Goal: Task Accomplishment & Management: Manage account settings

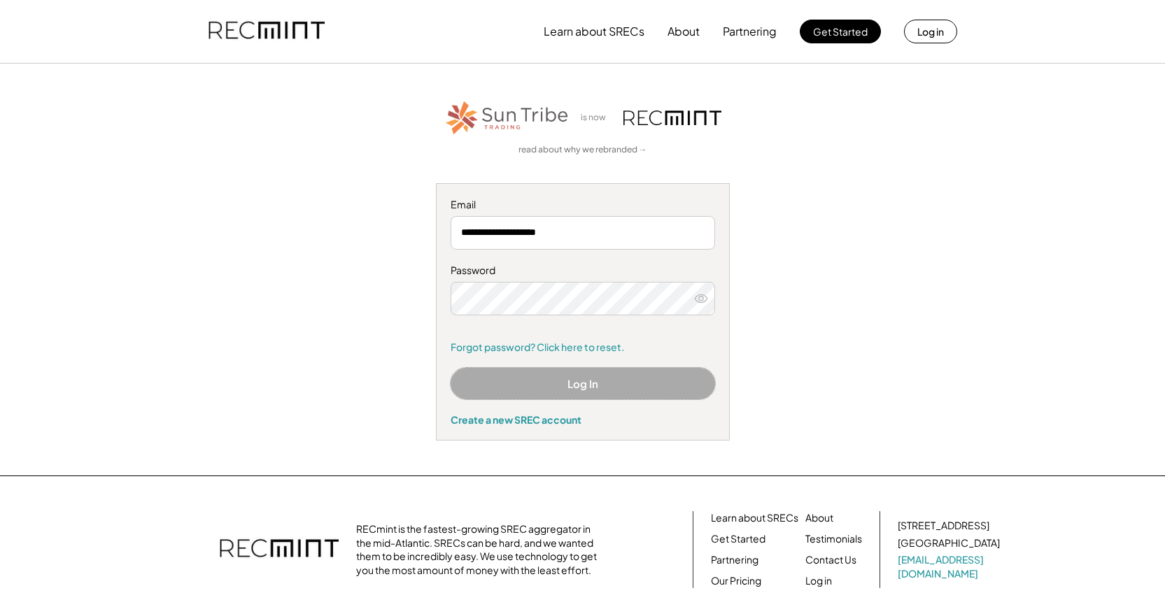
click at [561, 390] on button "Log In" at bounding box center [583, 383] width 264 height 31
click at [574, 376] on button "Log In" at bounding box center [583, 383] width 264 height 31
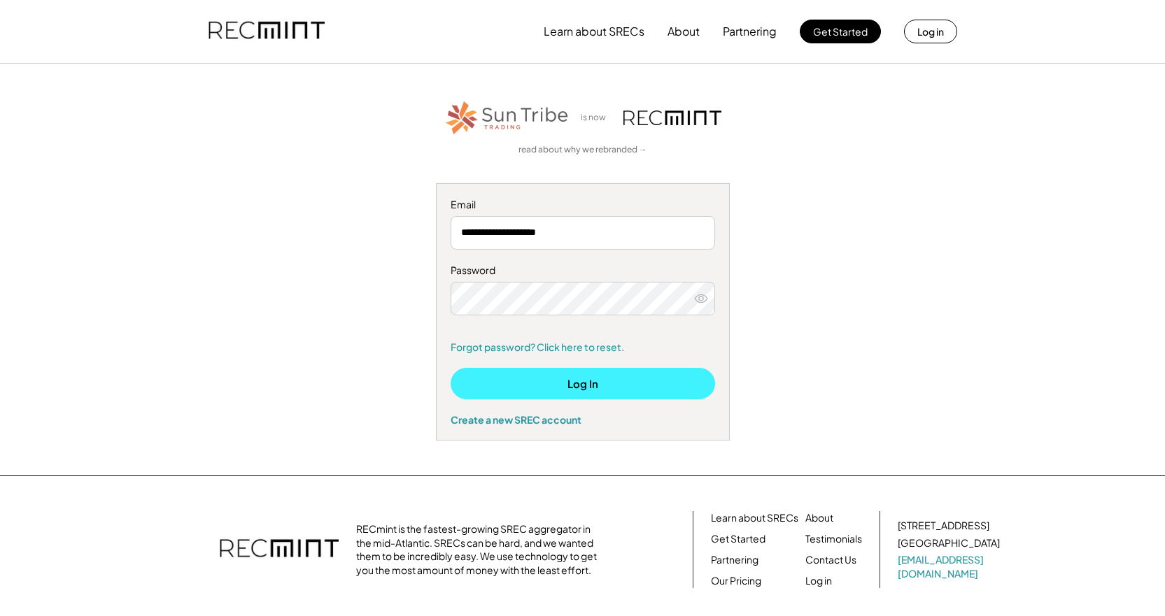
click at [567, 390] on button "Log In" at bounding box center [583, 383] width 264 height 31
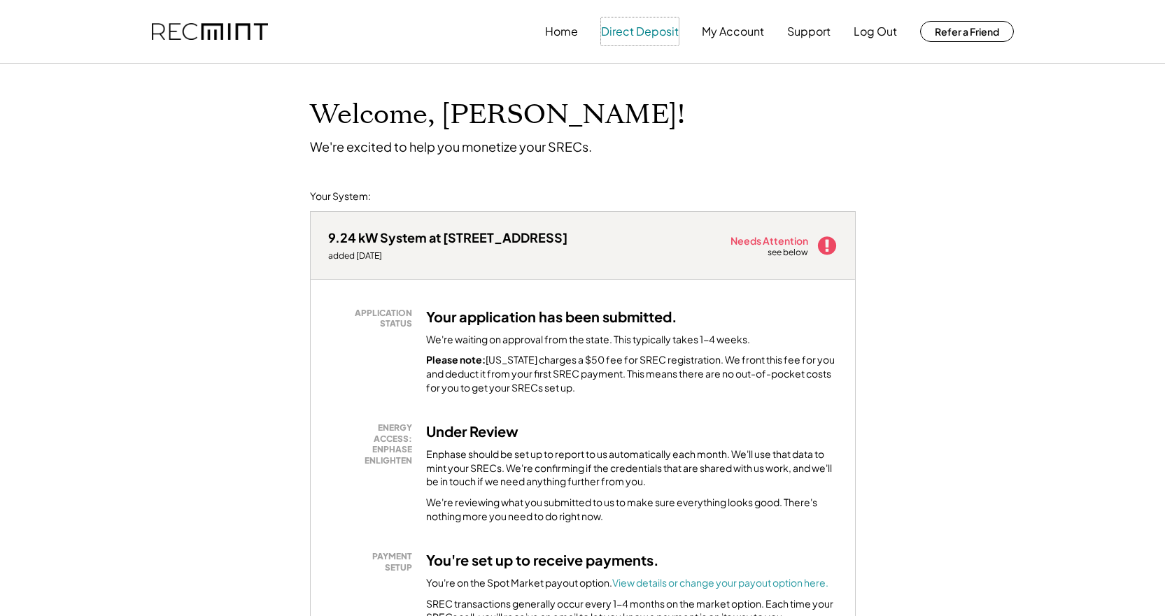
click at [646, 35] on button "Direct Deposit" at bounding box center [640, 31] width 78 height 28
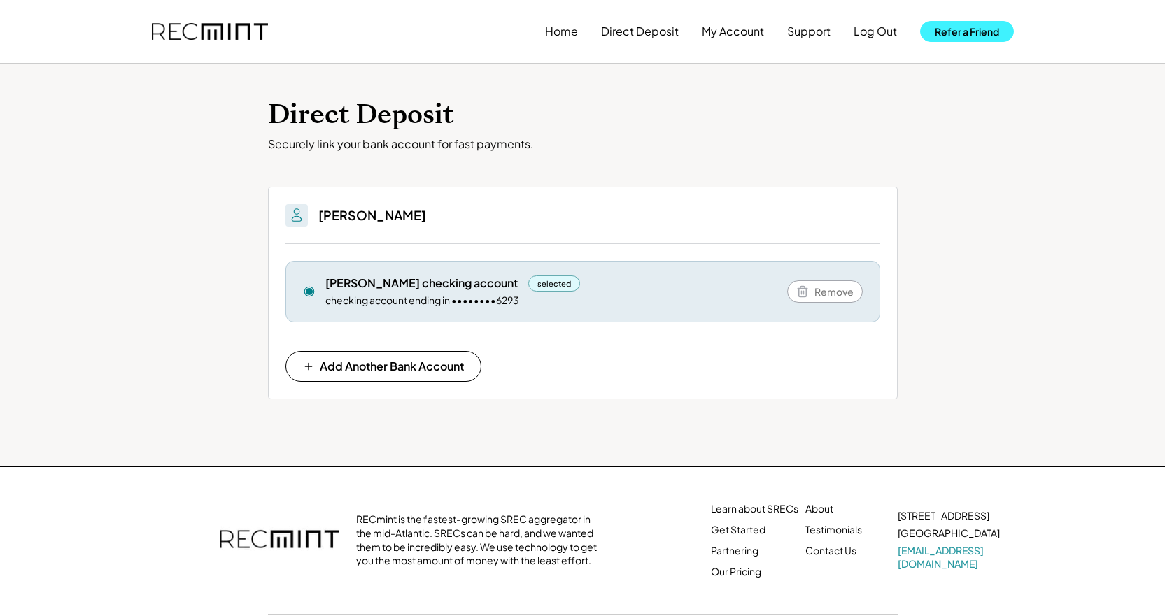
click at [979, 27] on button "Refer a Friend" at bounding box center [967, 31] width 94 height 21
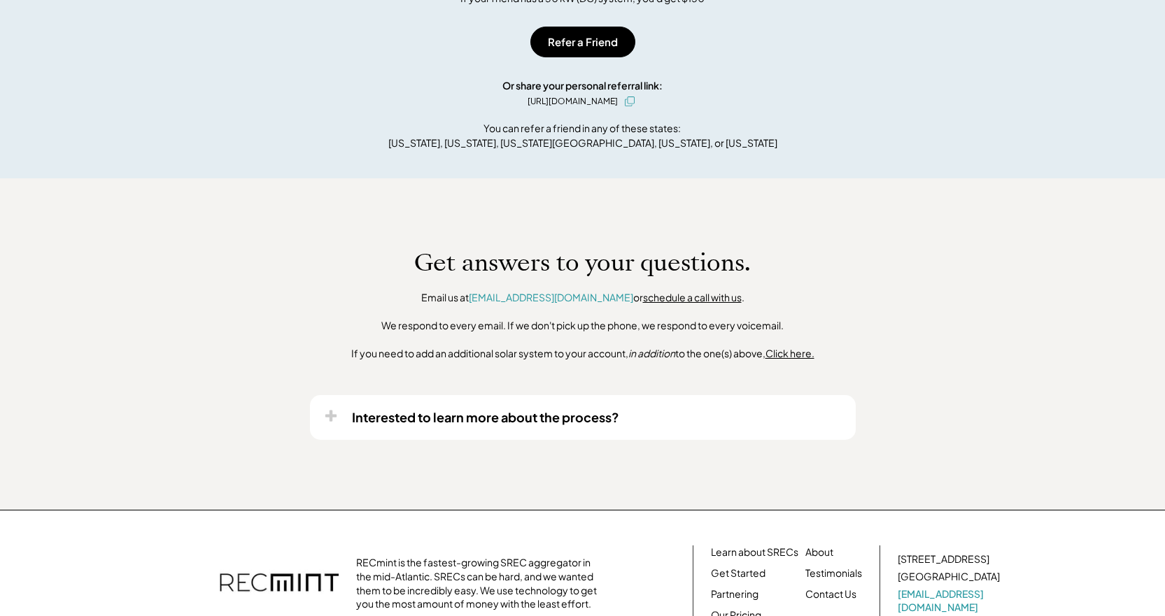
scroll to position [818, 0]
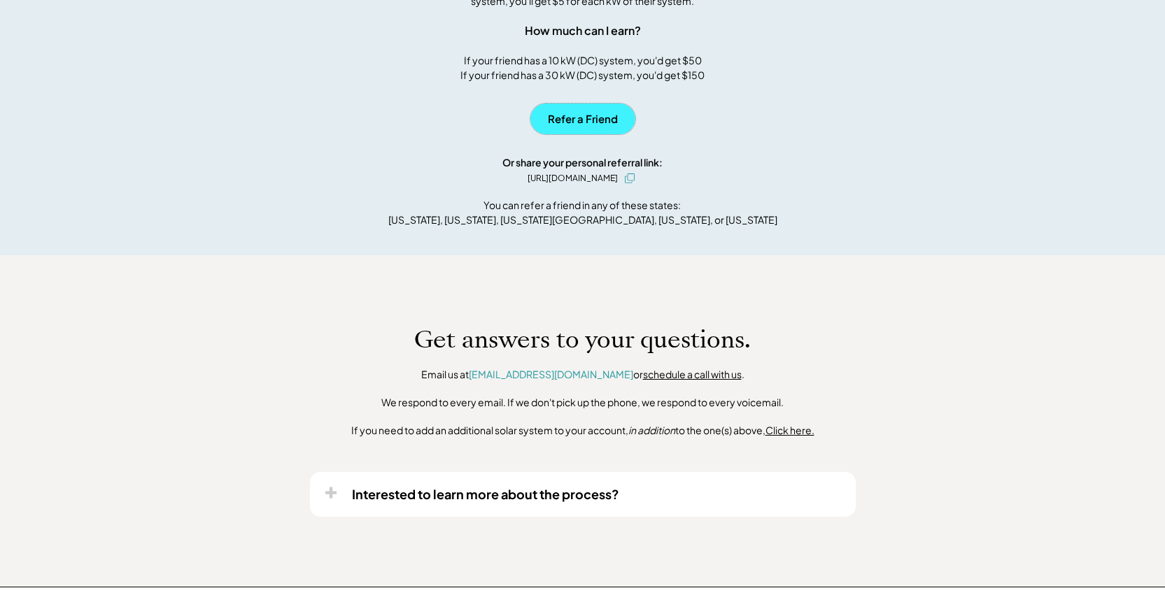
click at [575, 114] on button "Refer a Friend" at bounding box center [582, 119] width 105 height 31
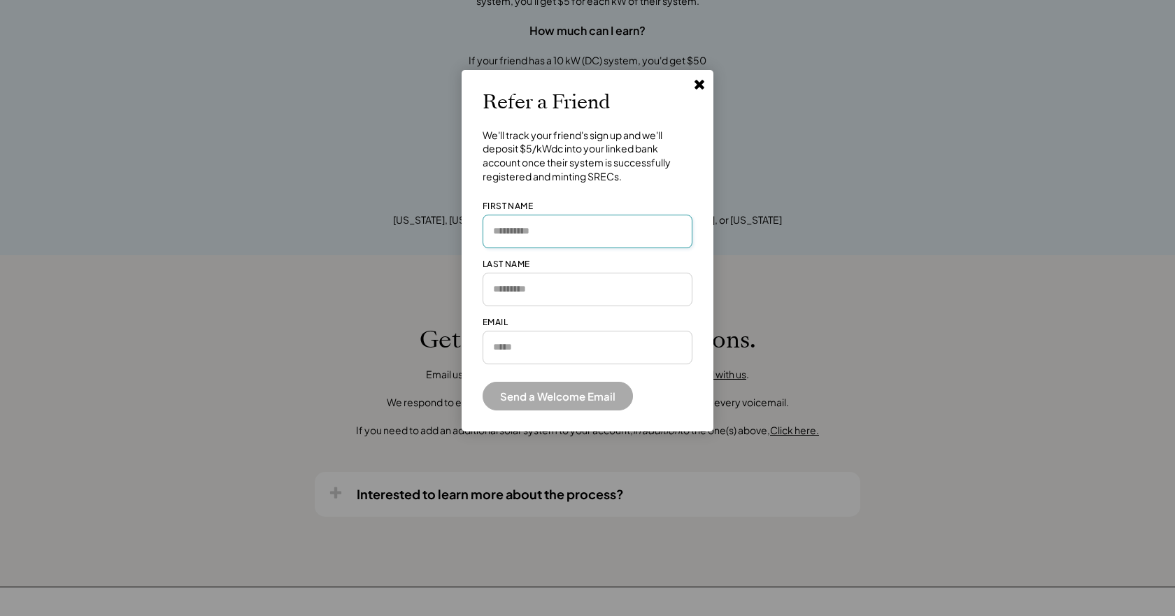
click at [570, 243] on input "input" at bounding box center [588, 232] width 210 height 34
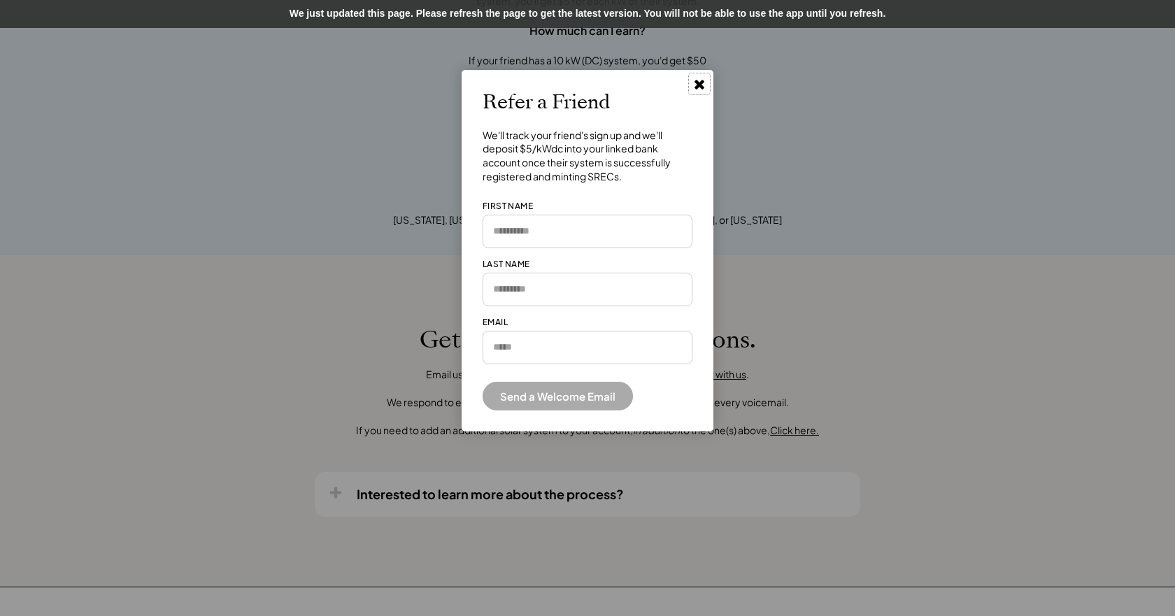
drag, startPoint x: 701, startPoint y: 85, endPoint x: 712, endPoint y: 108, distance: 26.3
click at [700, 85] on use at bounding box center [700, 85] width 10 height 10
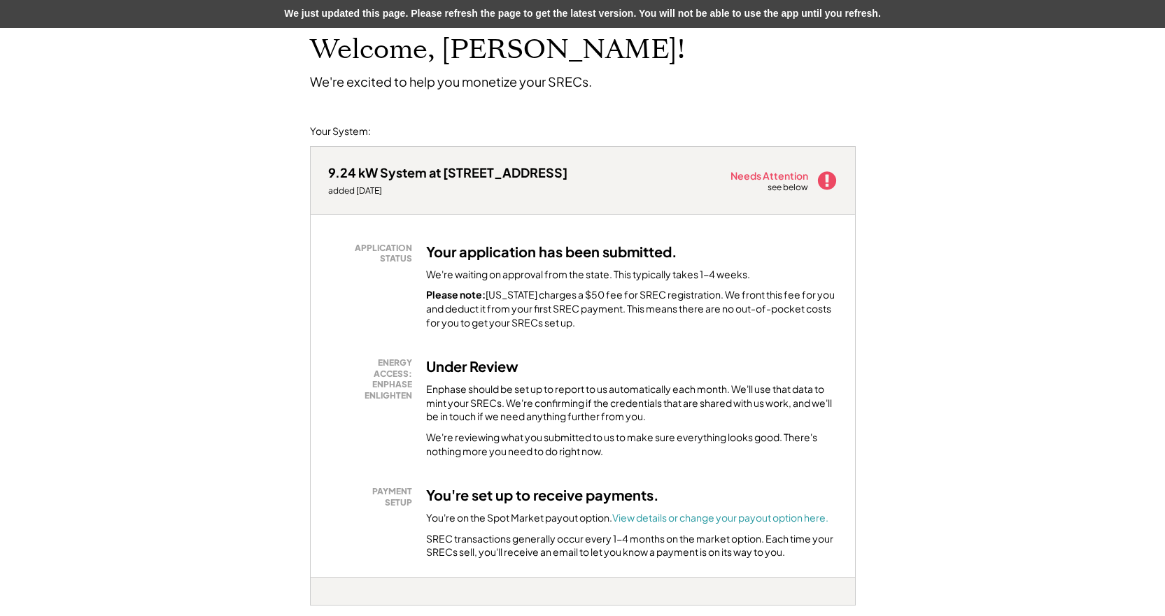
scroll to position [0, 0]
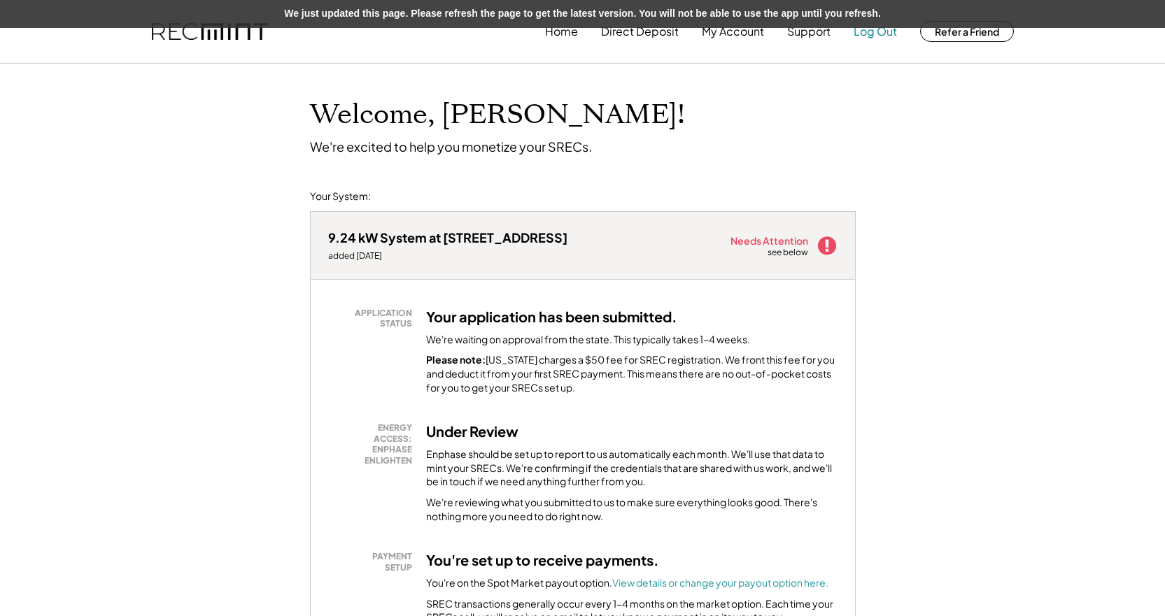
click at [860, 30] on button "Log Out" at bounding box center [875, 31] width 43 height 28
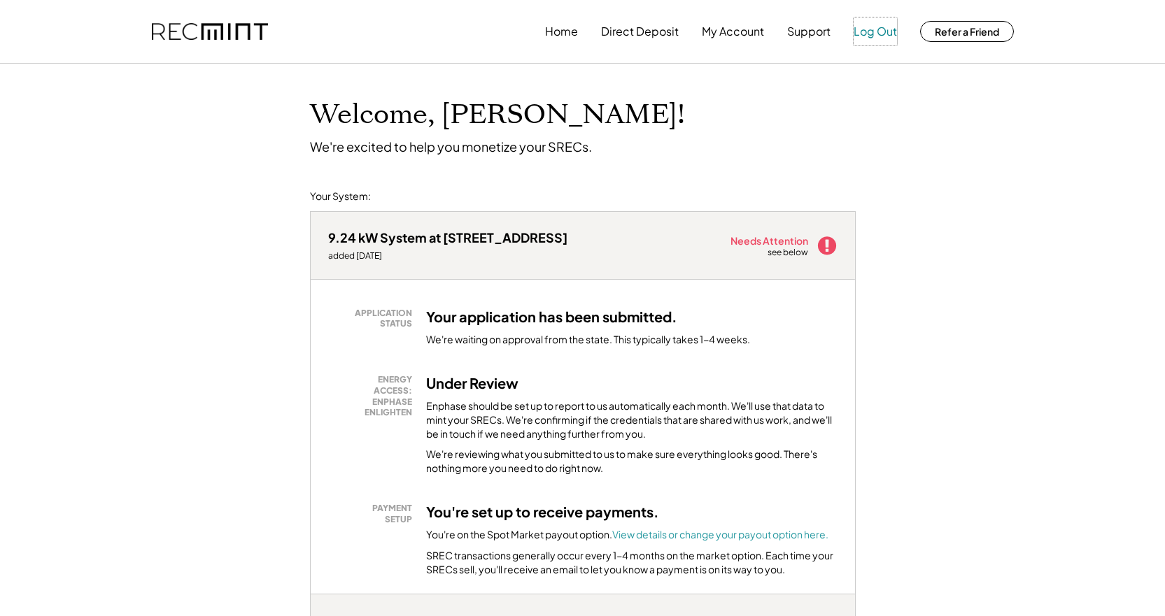
click at [882, 29] on button "Log Out" at bounding box center [875, 31] width 43 height 28
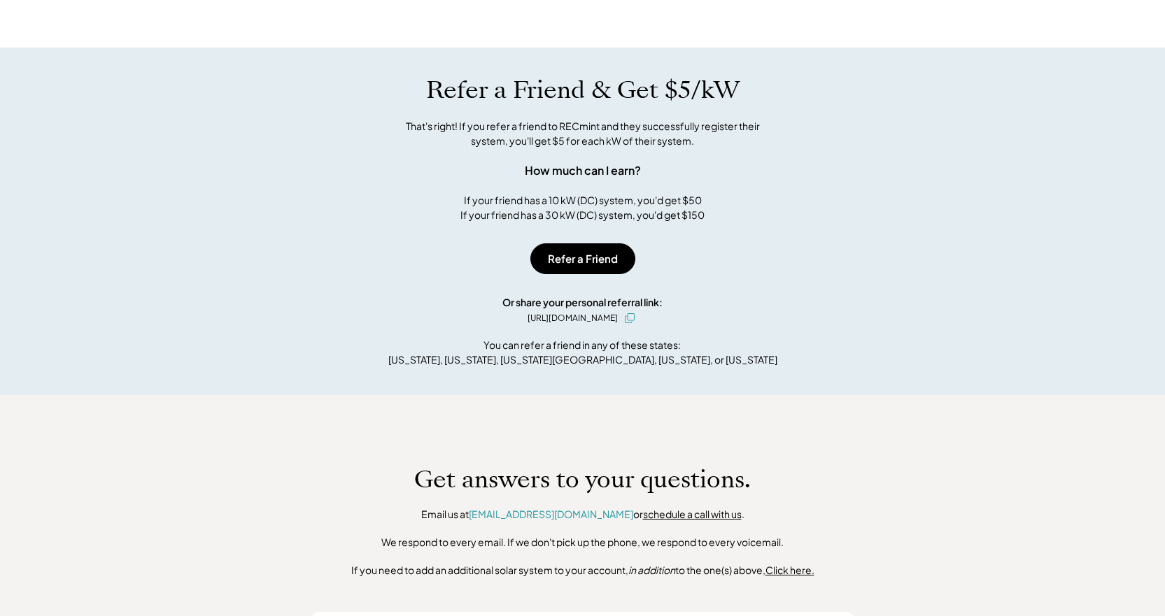
scroll to position [489, 0]
